Goal: Task Accomplishment & Management: Complete application form

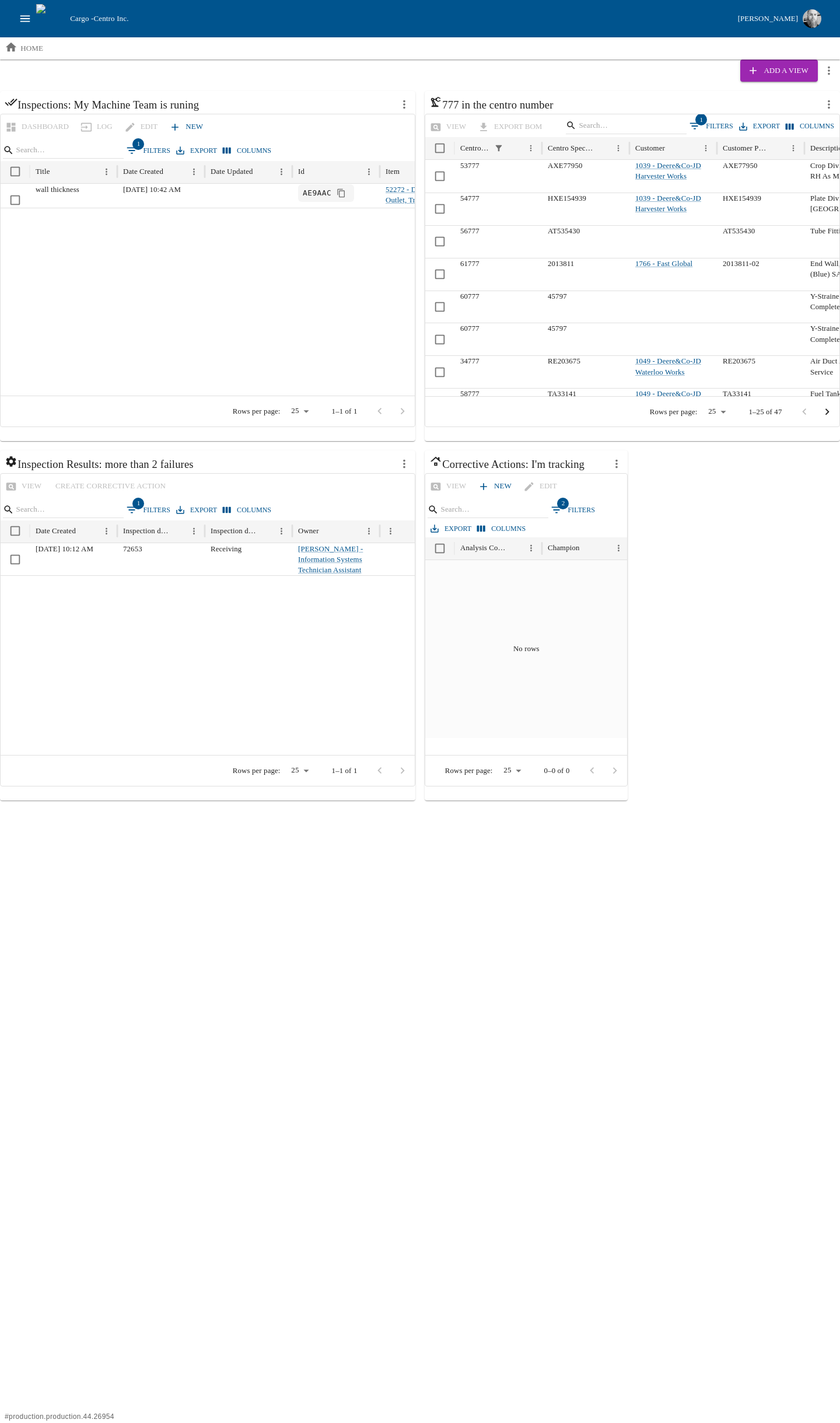
click at [30, 24] on icon "open drawer" at bounding box center [25, 19] width 13 height 13
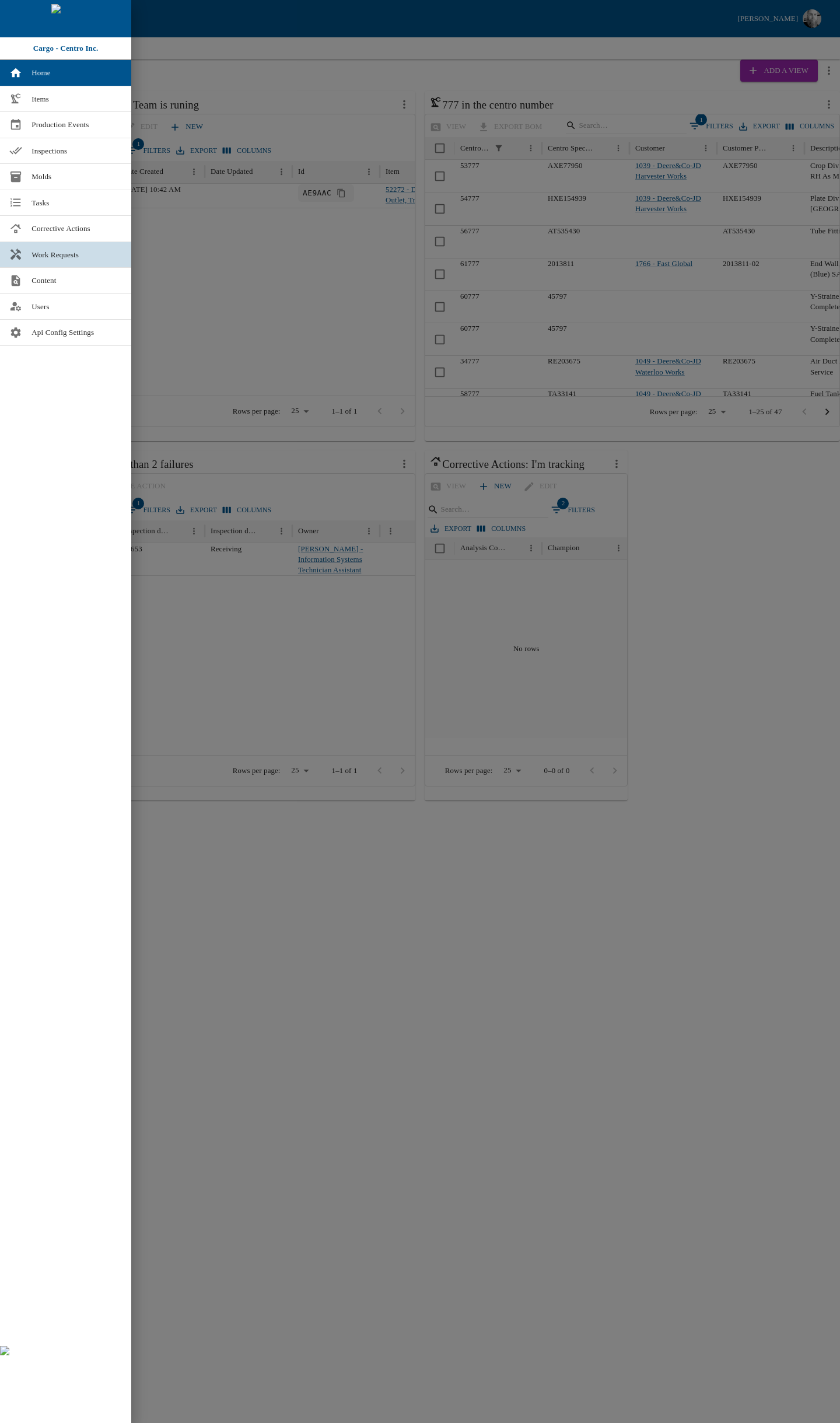
click at [59, 258] on span "Work Requests" at bounding box center [77, 254] width 90 height 11
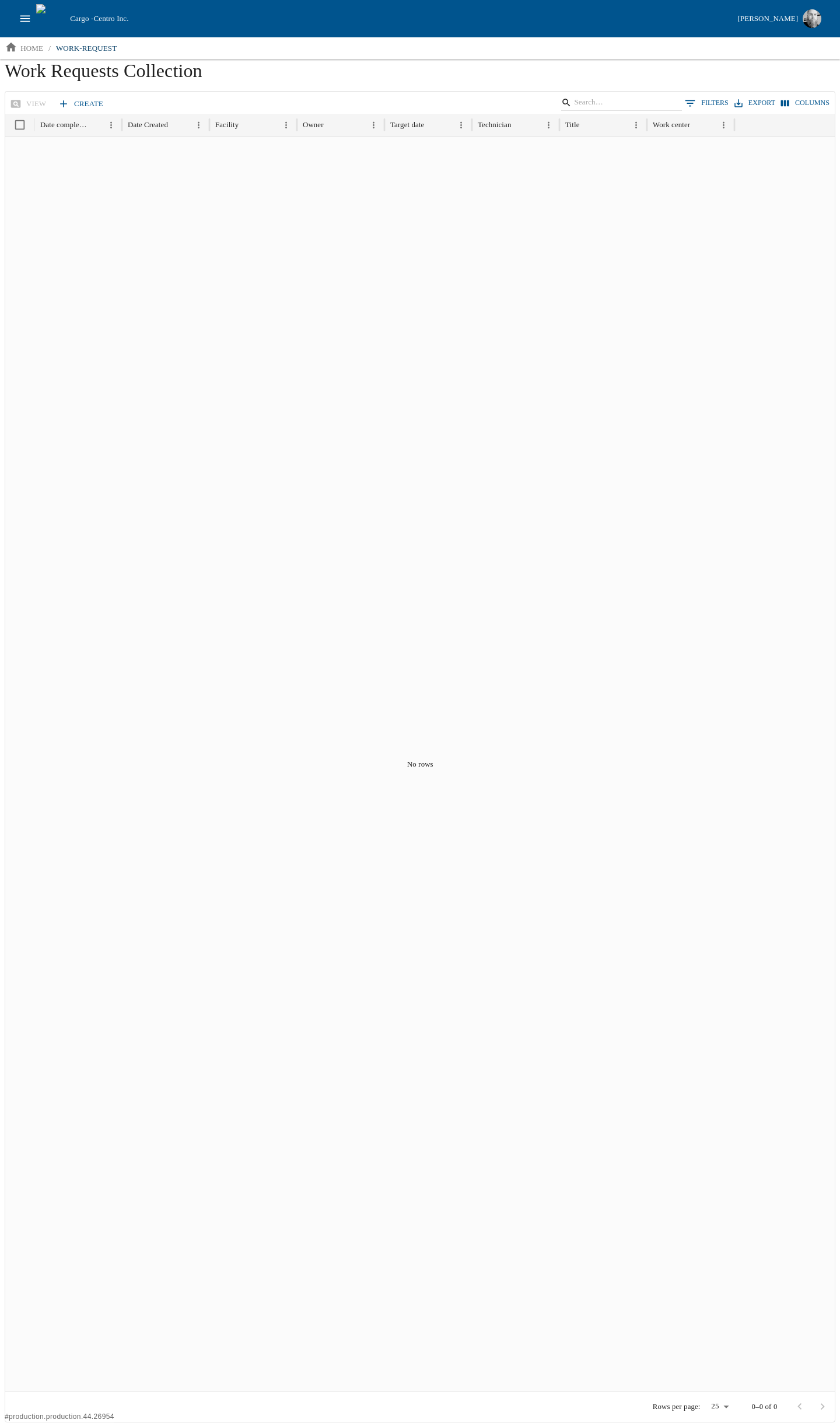
click at [93, 99] on link "Create" at bounding box center [81, 104] width 52 height 20
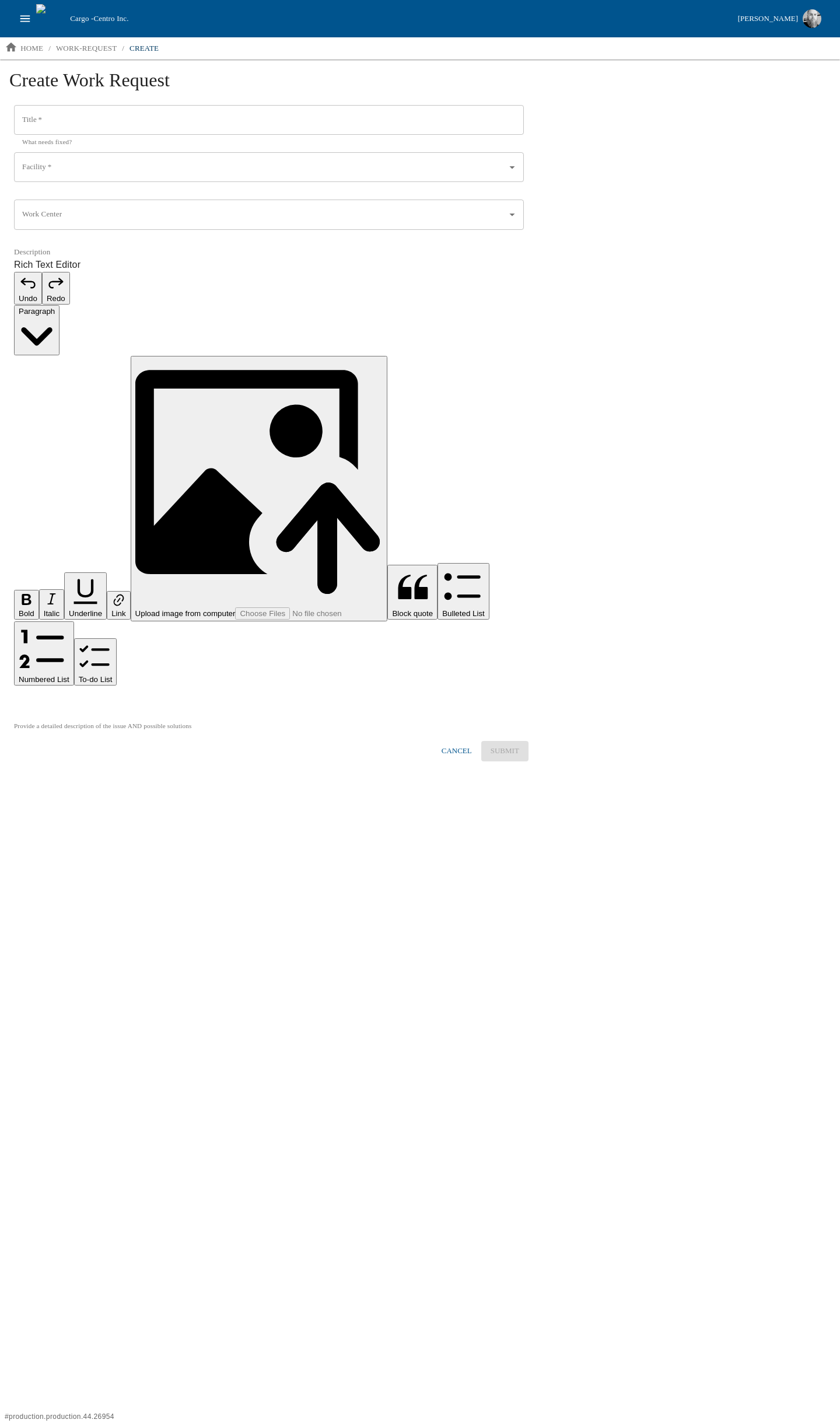
click at [75, 120] on input "Title   *" at bounding box center [269, 120] width 510 height 30
click at [262, 448] on html "Cargo - Centro Inc. [PERSON_NAME] home / work-request / create Create Work Requ…" at bounding box center [420, 390] width 840 height 780
click at [459, 741] on button "Cancel" at bounding box center [456, 751] width 39 height 20
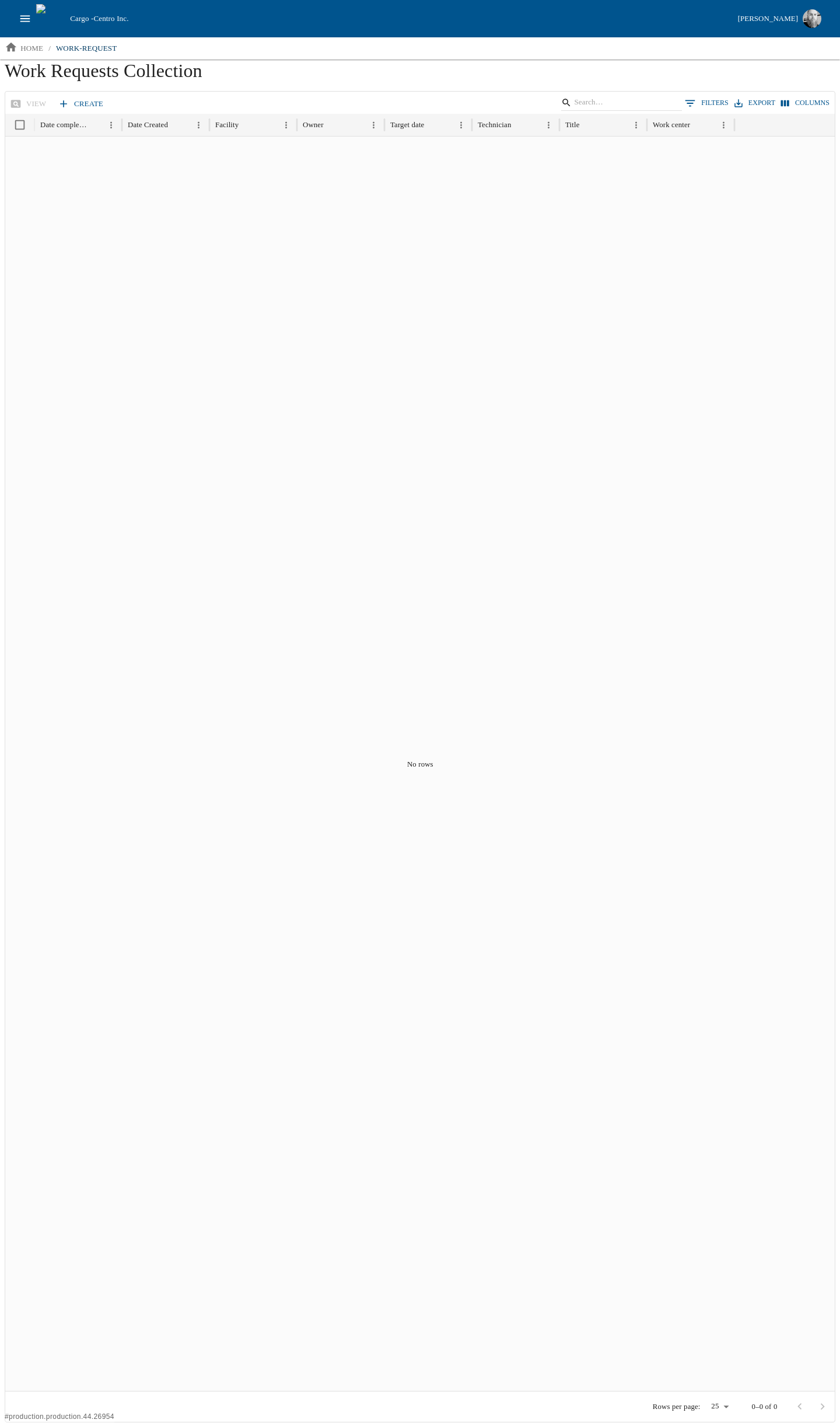
click at [247, 401] on div "No rows" at bounding box center [420, 763] width 830 height 1255
click at [282, 80] on h1 "Work Requests Collection" at bounding box center [420, 75] width 831 height 32
